Goal: Information Seeking & Learning: Check status

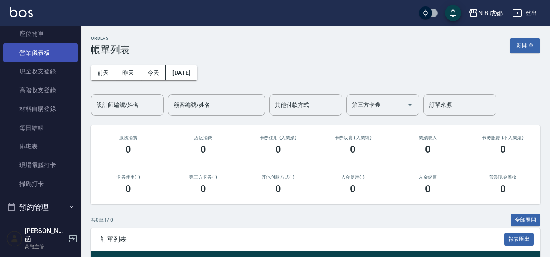
scroll to position [162, 0]
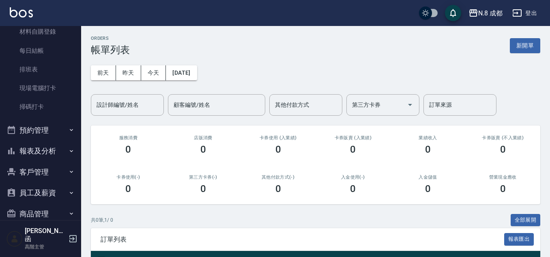
click at [52, 152] on button "報表及分析" at bounding box center [40, 150] width 75 height 21
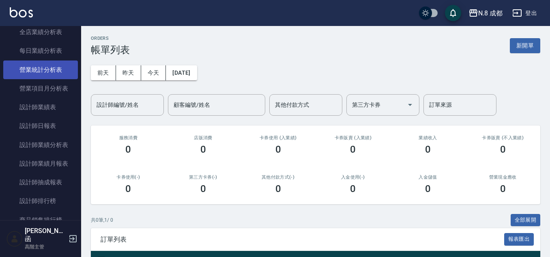
scroll to position [528, 0]
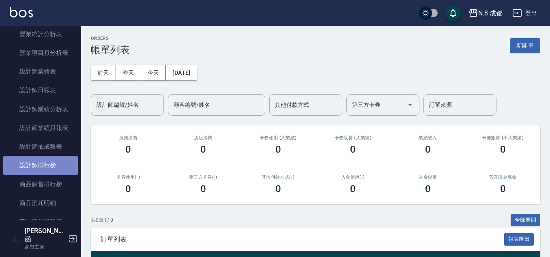
click at [42, 168] on link "設計師排行榜" at bounding box center [40, 165] width 75 height 19
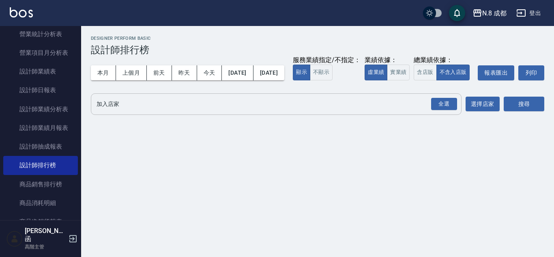
click at [124, 111] on input "加入店家" at bounding box center [270, 104] width 351 height 14
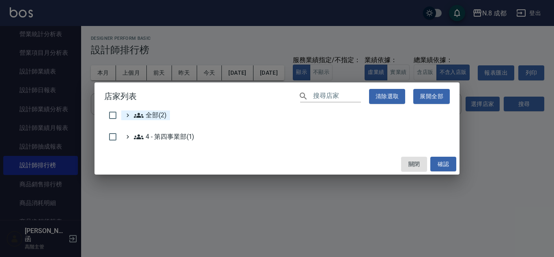
click at [146, 119] on span "全部(2)" at bounding box center [150, 115] width 33 height 10
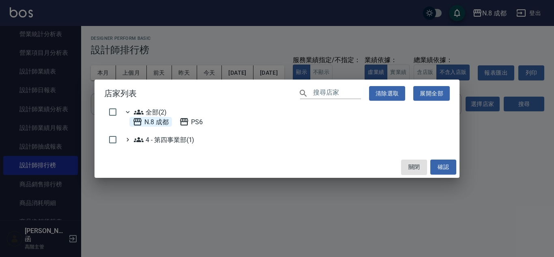
click at [148, 118] on 成都 "N.8 成都" at bounding box center [151, 122] width 36 height 10
click at [439, 165] on button "確認" at bounding box center [444, 166] width 26 height 15
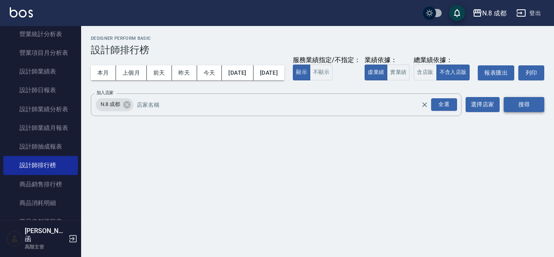
click at [526, 112] on button "搜尋" at bounding box center [524, 104] width 41 height 15
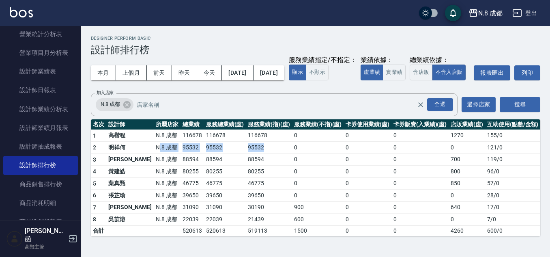
drag, startPoint x: 158, startPoint y: 167, endPoint x: 309, endPoint y: 161, distance: 151.1
click at [260, 154] on tr "2 明祥[PERSON_NAME]8 成都 95532 95532 95532 0 0 0 0 121 / 0" at bounding box center [316, 148] width 450 height 12
click at [320, 154] on td "0" at bounding box center [318, 148] width 52 height 12
click at [133, 75] on button "上個月" at bounding box center [131, 72] width 31 height 15
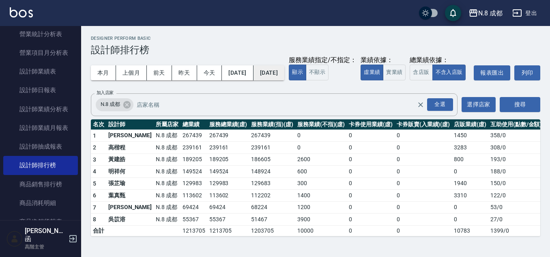
click at [284, 73] on button "[DATE]" at bounding box center [269, 72] width 31 height 15
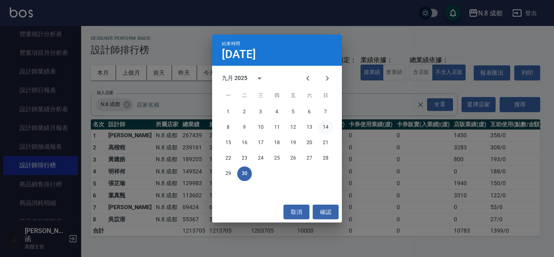
click at [328, 128] on button "14" at bounding box center [326, 127] width 15 height 15
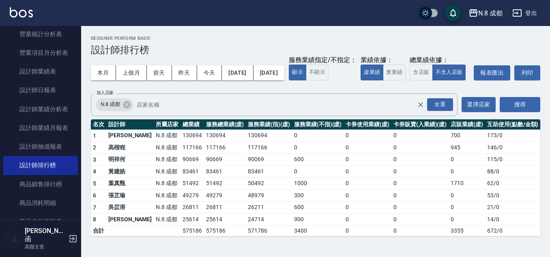
scroll to position [5, 0]
drag, startPoint x: 145, startPoint y: 173, endPoint x: 194, endPoint y: 173, distance: 49.1
click at [194, 166] on tr "3 明祥[PERSON_NAME]8 成都 90669 90669 90069 600 0 0 0 115 / 0" at bounding box center [316, 159] width 450 height 12
click at [223, 213] on td "26811" at bounding box center [225, 207] width 42 height 12
drag, startPoint x: 197, startPoint y: 241, endPoint x: 204, endPoint y: 241, distance: 7.3
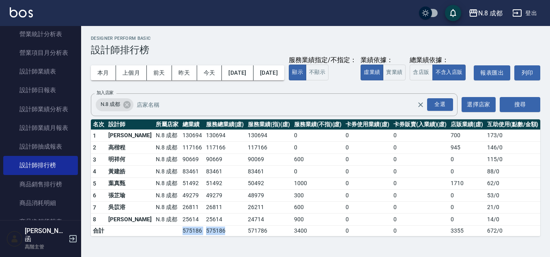
click at [204, 236] on tr "合計 575186 575186 571786 3400 0 0 3355 672 / 0" at bounding box center [316, 230] width 450 height 11
click at [226, 236] on td "575186" at bounding box center [225, 230] width 42 height 11
click at [154, 166] on td "N.8 成都" at bounding box center [167, 159] width 27 height 12
click at [99, 65] on button "本月" at bounding box center [103, 72] width 25 height 15
